Goal: Complete application form

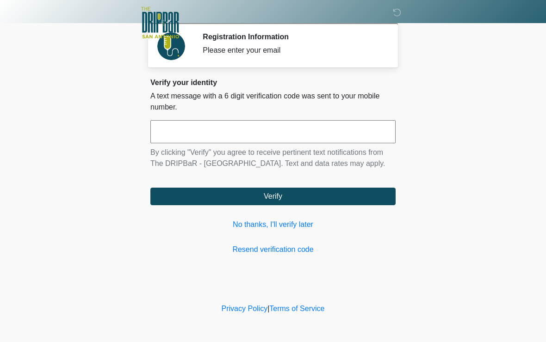
scroll to position [135, 113]
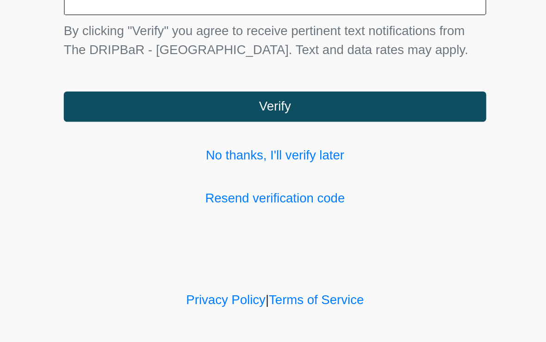
click at [150, 188] on button "Verify" at bounding box center [272, 197] width 245 height 18
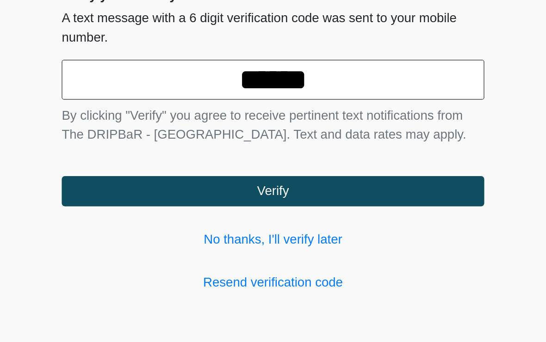
type input "******"
click at [158, 188] on button "Verify" at bounding box center [272, 197] width 245 height 18
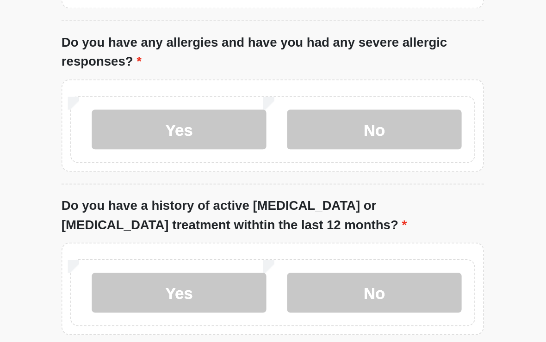
type input "*******"
click at [281, 52] on label "No" at bounding box center [331, 40] width 101 height 23
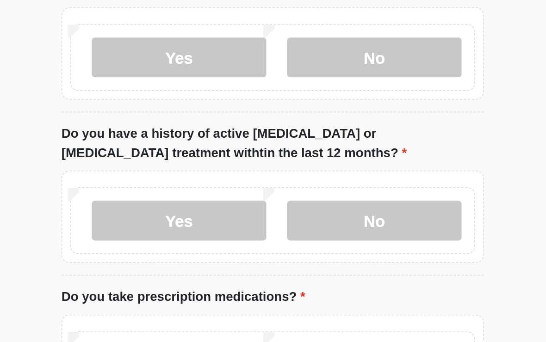
click at [281, 52] on label "No" at bounding box center [331, 40] width 101 height 23
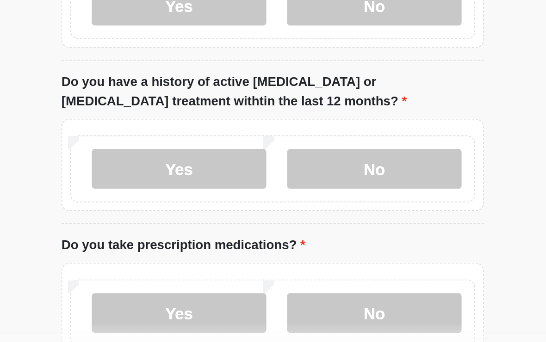
click at [281, 143] on label "No" at bounding box center [331, 135] width 101 height 23
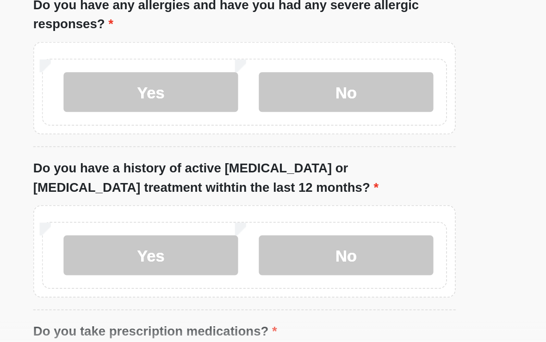
click at [281, 272] on label "No" at bounding box center [331, 283] width 101 height 23
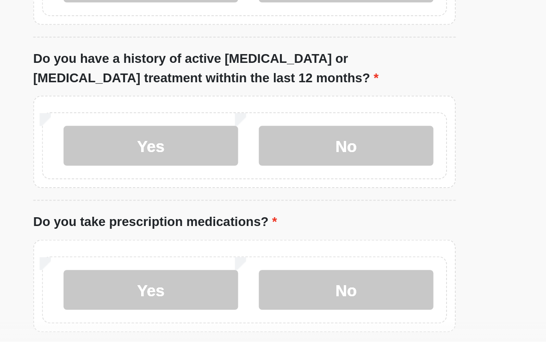
scroll to position [178, 0]
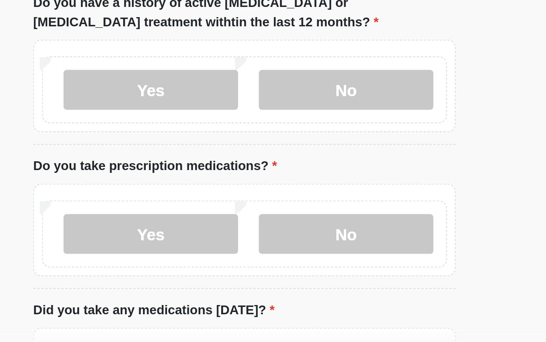
click at [281, 259] on label "No" at bounding box center [331, 270] width 101 height 23
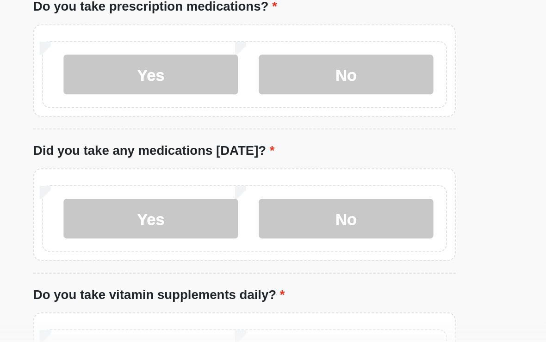
scroll to position [279, 0]
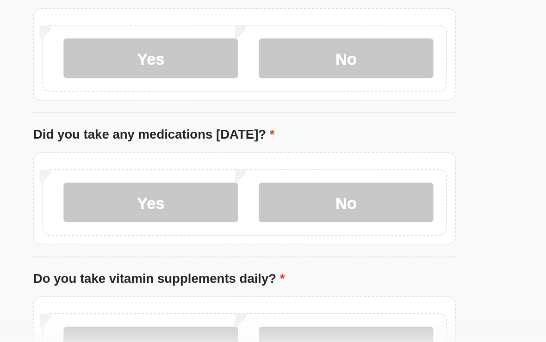
click at [281, 241] on label "No" at bounding box center [331, 252] width 101 height 23
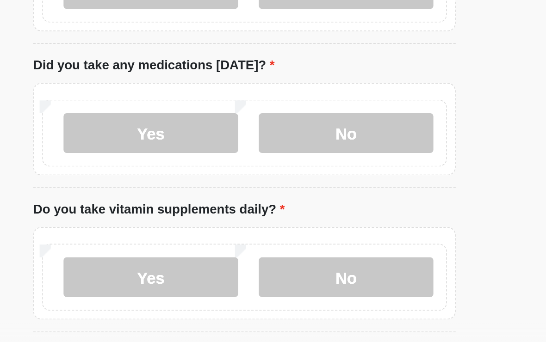
scroll to position [377, 0]
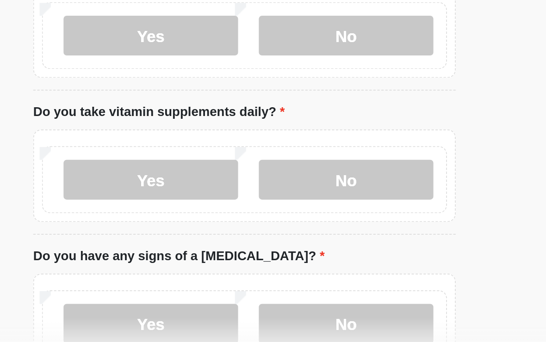
click at [168, 228] on label "Yes" at bounding box center [218, 239] width 101 height 23
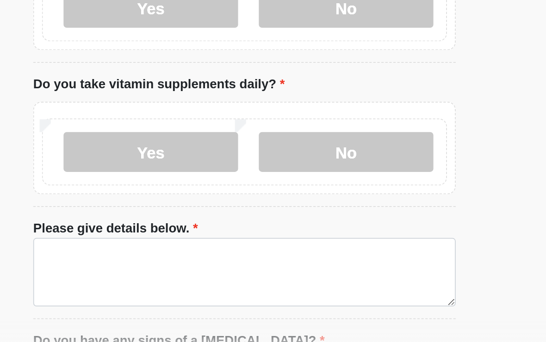
scroll to position [393, 0]
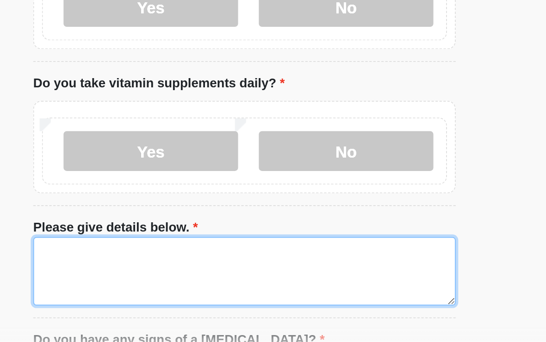
click at [206, 273] on textarea "Please give details below." at bounding box center [272, 293] width 245 height 40
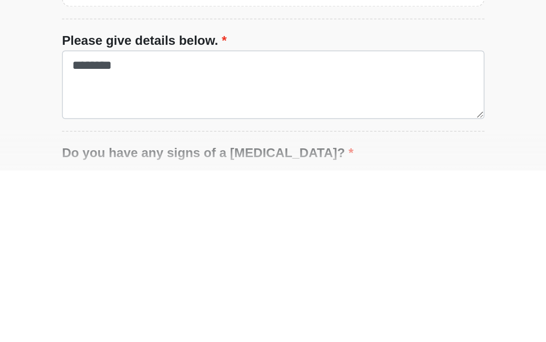
scroll to position [502, 0]
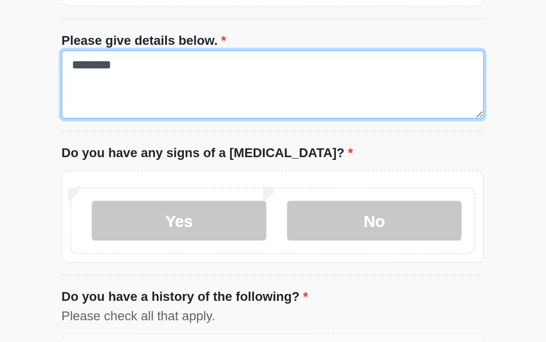
type textarea "********"
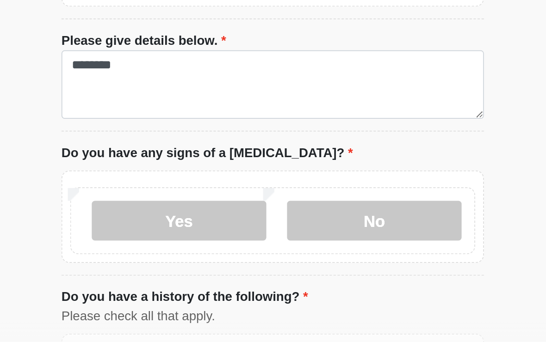
click at [281, 251] on label "No" at bounding box center [331, 262] width 101 height 23
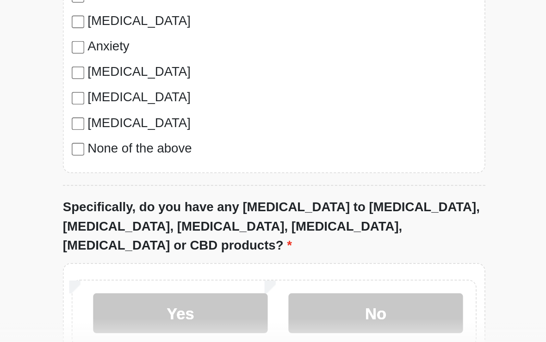
scroll to position [784, 0]
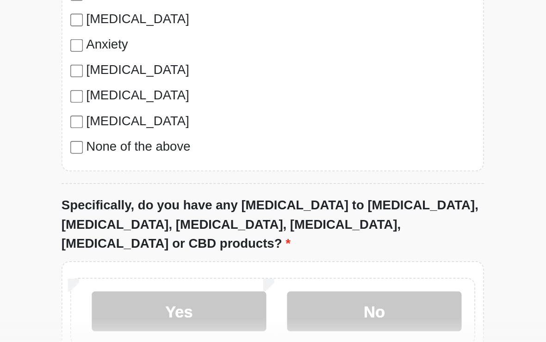
click at [150, 91] on div "High Blood Pressure Heart Disease Heart Attack Stroke Blood Clotting or Bleedin…" at bounding box center [272, 140] width 245 height 188
click at [281, 304] on label "No" at bounding box center [331, 315] width 101 height 23
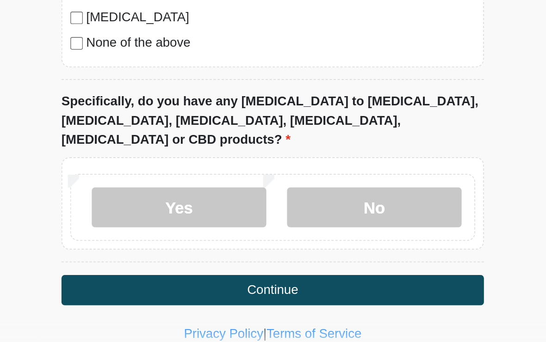
scroll to position [851, 0]
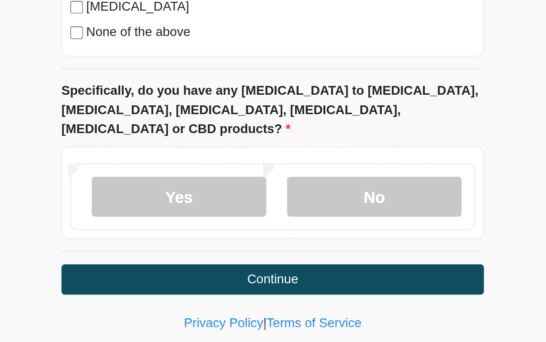
click at [233, 288] on button "Continue" at bounding box center [272, 297] width 245 height 18
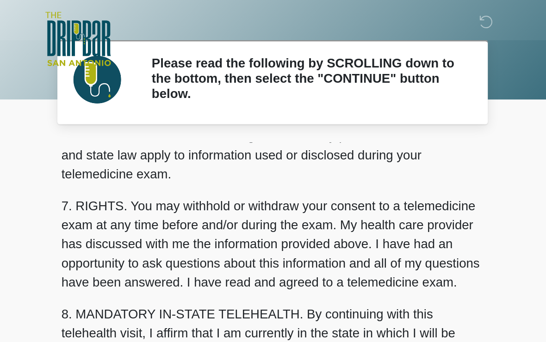
scroll to position [402, 0]
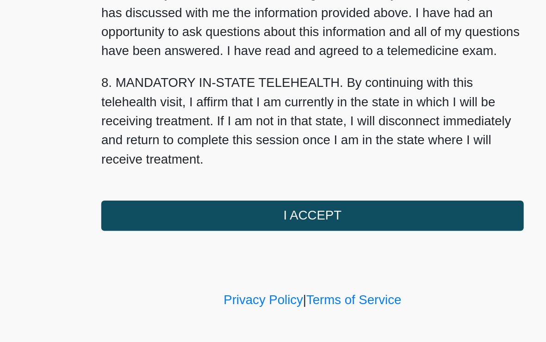
click at [273, 251] on button "I ACCEPT" at bounding box center [272, 260] width 245 height 18
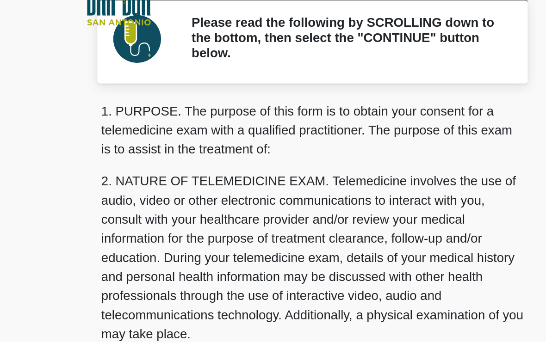
click at [272, 152] on p "2. NATURE OF TELEMEDICINE EXAM. Telemedicine involves the use of audio, video o…" at bounding box center [272, 174] width 245 height 100
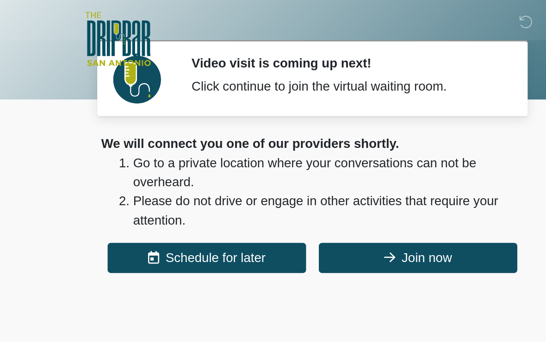
click at [277, 146] on button "Join now" at bounding box center [334, 150] width 115 height 18
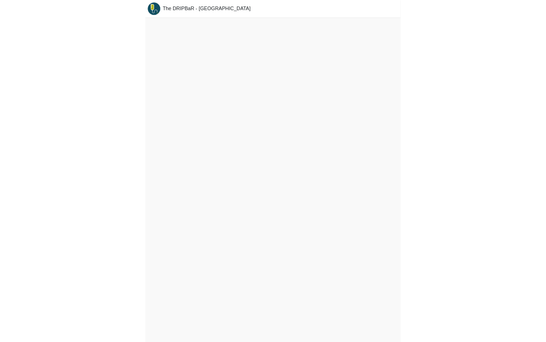
scroll to position [15, 0]
